Goal: Find specific page/section: Find specific page/section

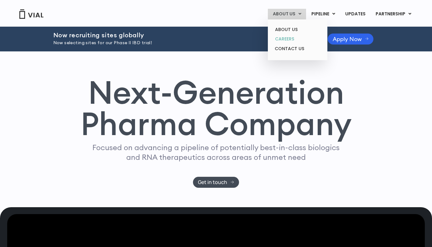
click at [289, 40] on link "CAREERS" at bounding box center [297, 39] width 55 height 10
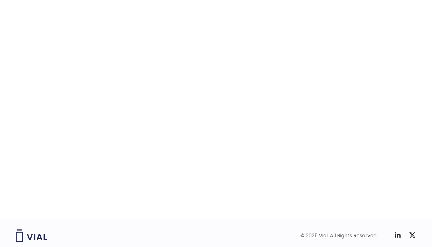
scroll to position [954, 0]
